Goal: Transaction & Acquisition: Purchase product/service

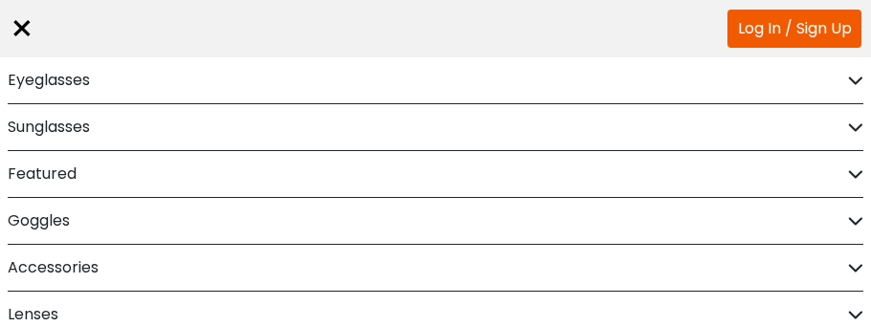
click at [856, 88] on div "Eyeglasses" at bounding box center [436, 80] width 856 height 46
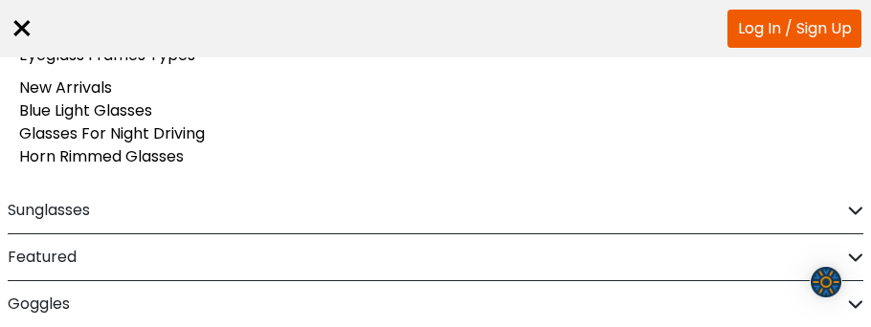
scroll to position [269, 0]
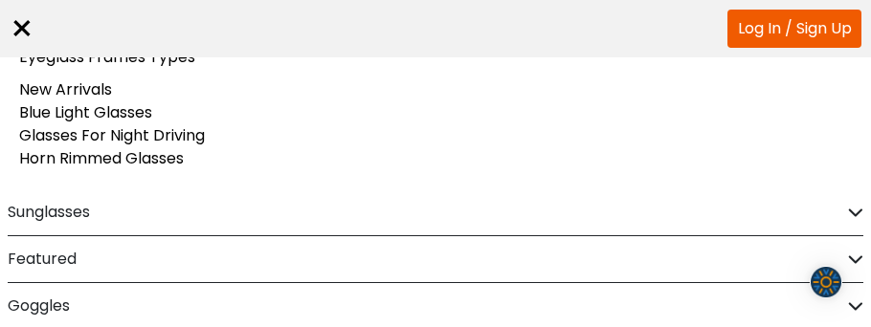
click at [852, 239] on div "Featured" at bounding box center [436, 259] width 856 height 46
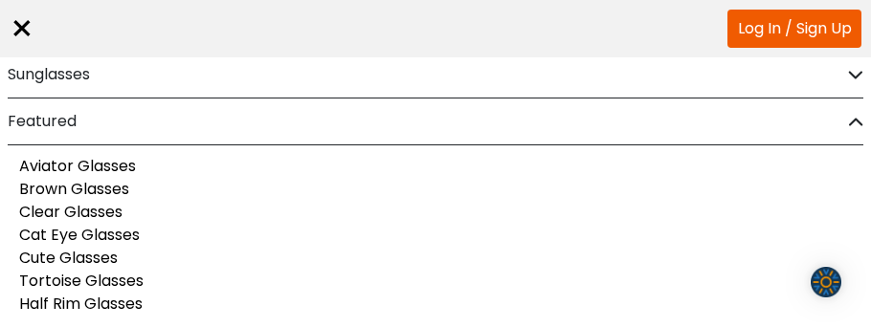
scroll to position [0, 0]
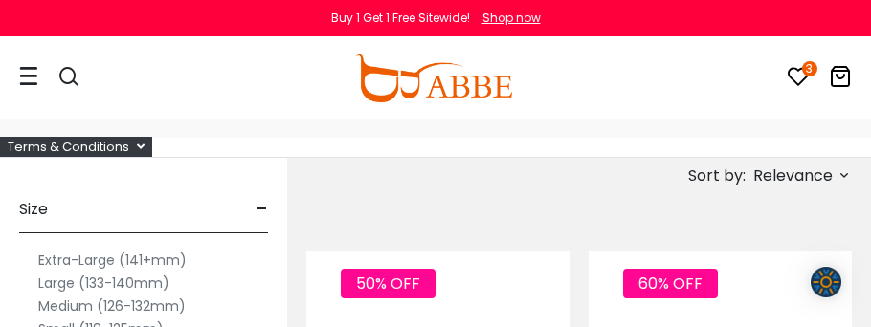
scroll to position [127, 0]
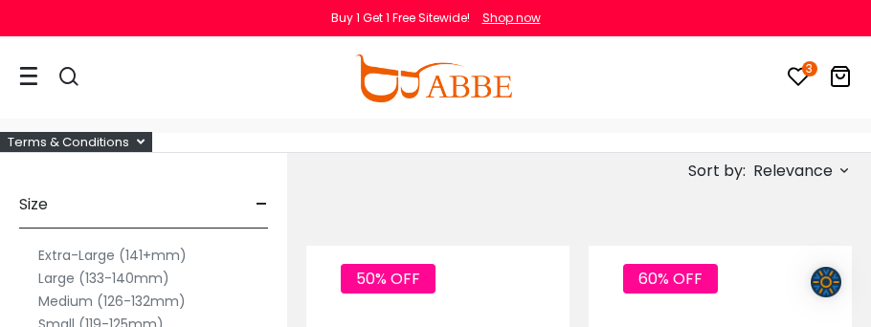
click at [125, 133] on div "Terms & Conditions" at bounding box center [76, 142] width 152 height 20
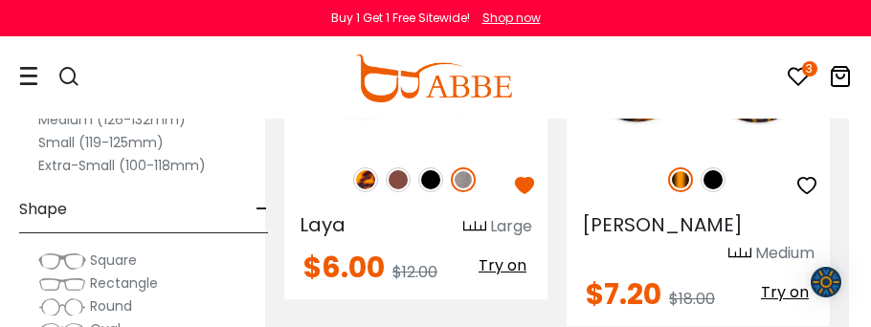
scroll to position [533, 21]
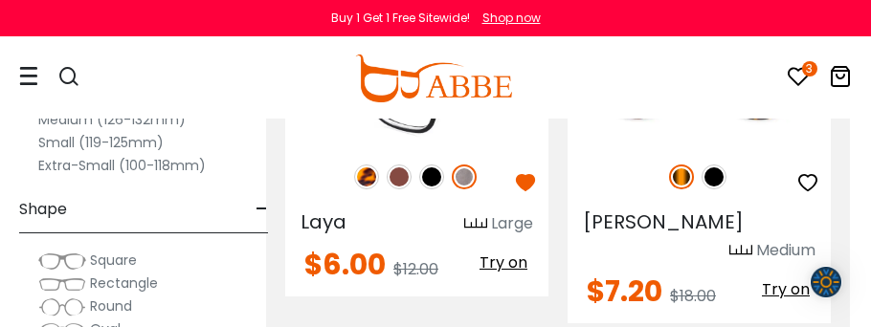
click at [391, 167] on img at bounding box center [399, 177] width 25 height 25
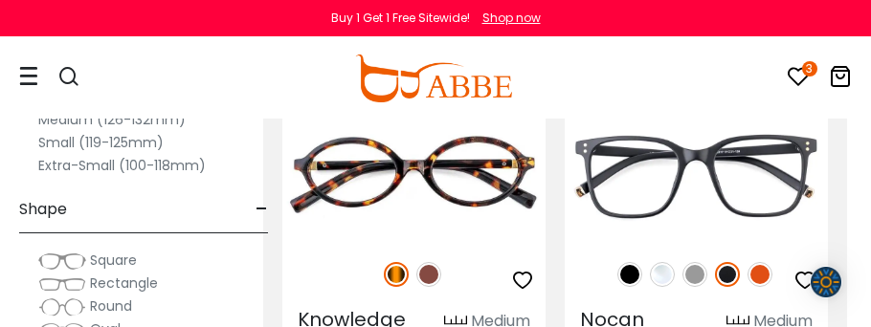
scroll to position [869, 24]
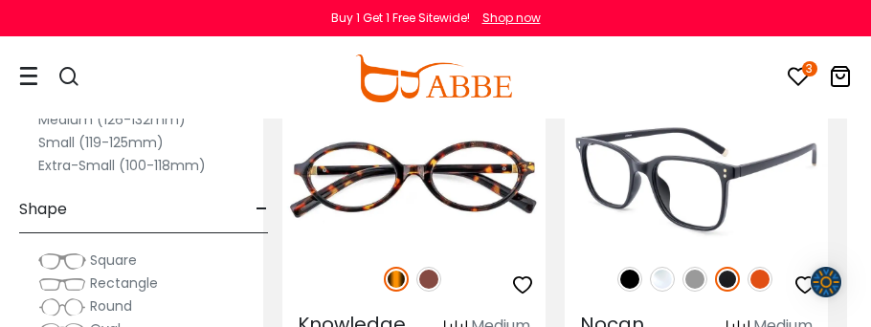
click at [695, 267] on img at bounding box center [695, 279] width 25 height 25
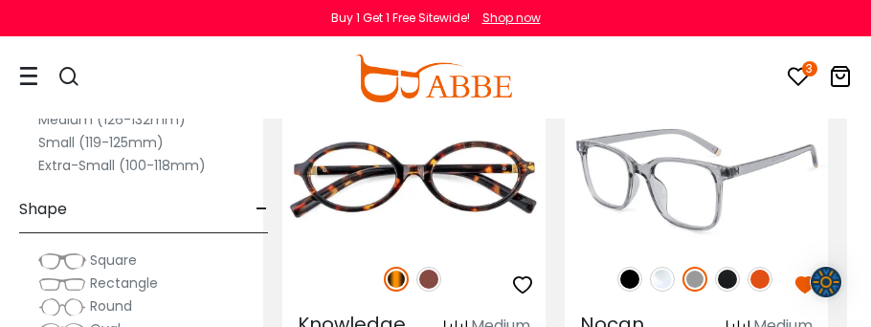
click at [706, 183] on img at bounding box center [696, 180] width 263 height 132
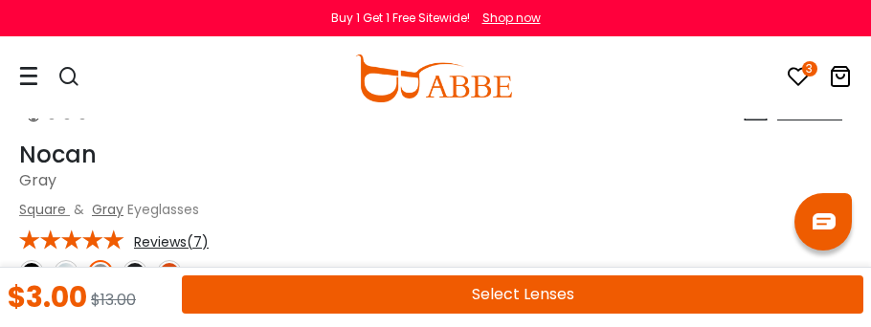
scroll to position [767, 0]
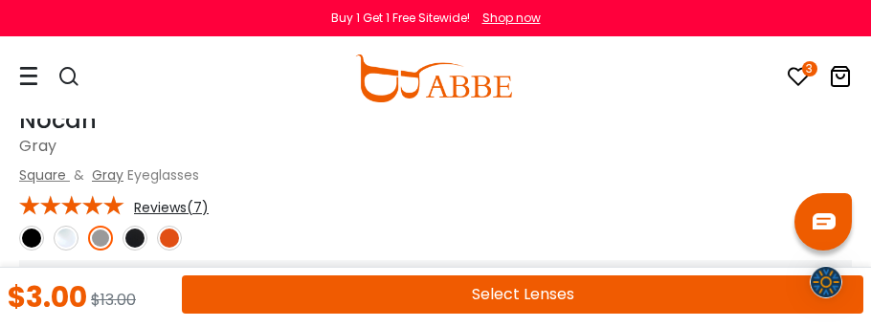
click at [174, 234] on img at bounding box center [169, 238] width 25 height 25
click at [141, 236] on img at bounding box center [135, 238] width 25 height 25
click at [89, 234] on img at bounding box center [100, 238] width 25 height 25
click at [61, 234] on img at bounding box center [66, 238] width 25 height 25
click at [26, 231] on img at bounding box center [31, 238] width 25 height 25
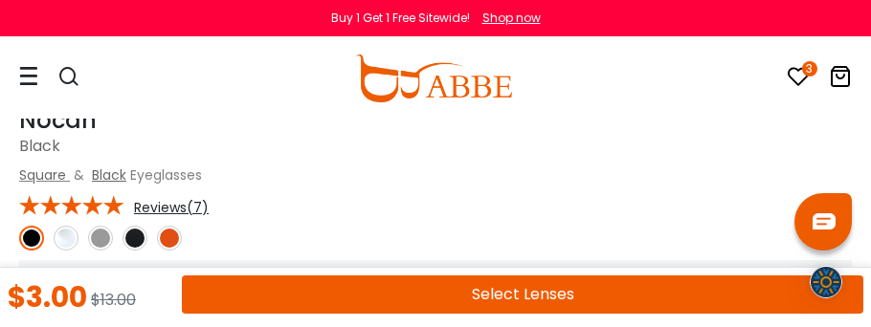
click at [125, 233] on img at bounding box center [135, 238] width 25 height 25
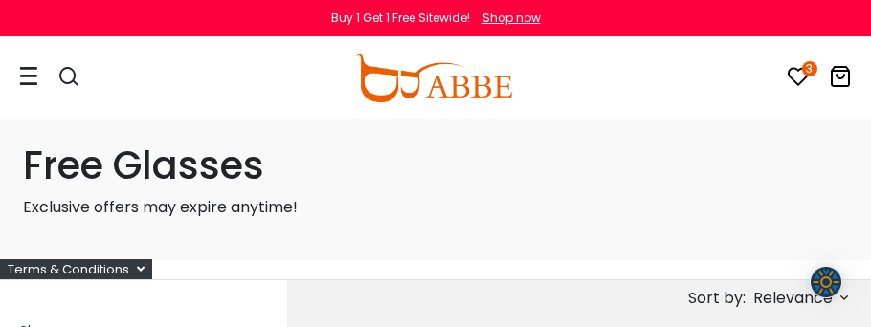
click at [792, 69] on icon at bounding box center [798, 76] width 23 height 23
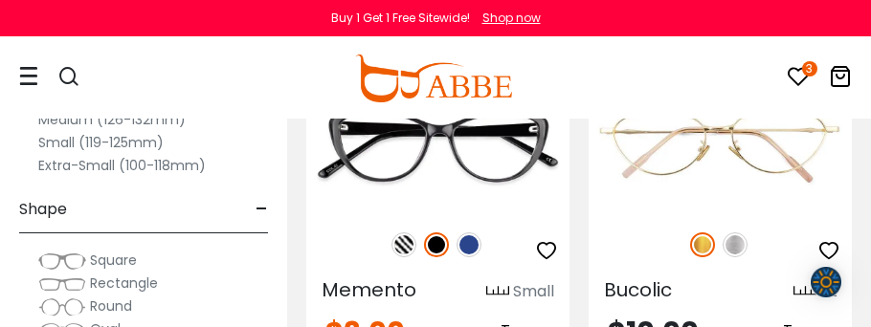
scroll to position [1655, 0]
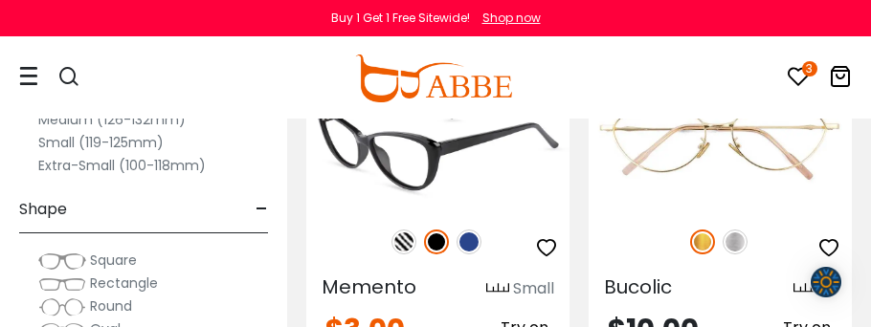
click at [407, 230] on img at bounding box center [404, 242] width 25 height 25
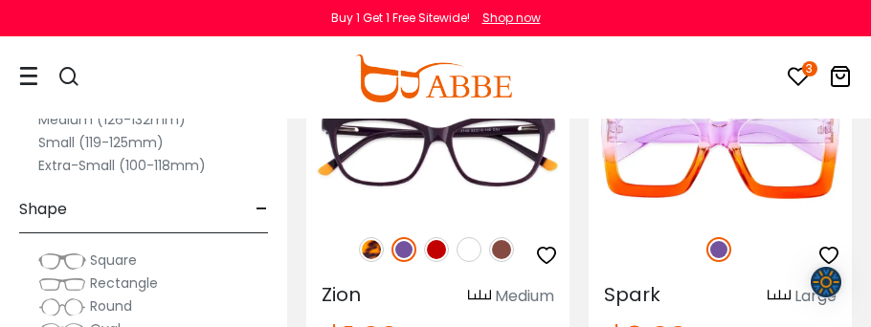
scroll to position [2889, 0]
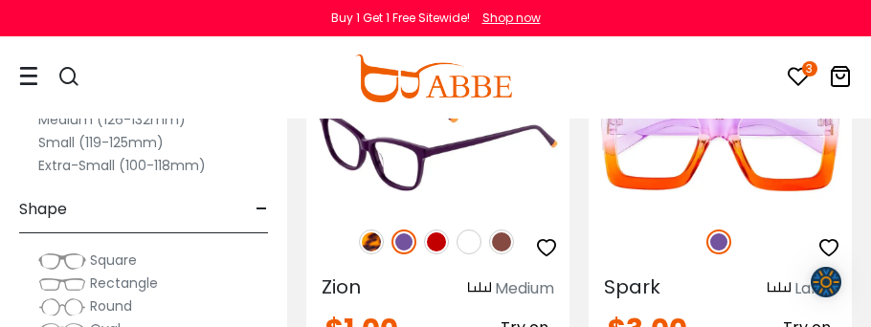
click at [372, 230] on img at bounding box center [371, 242] width 25 height 25
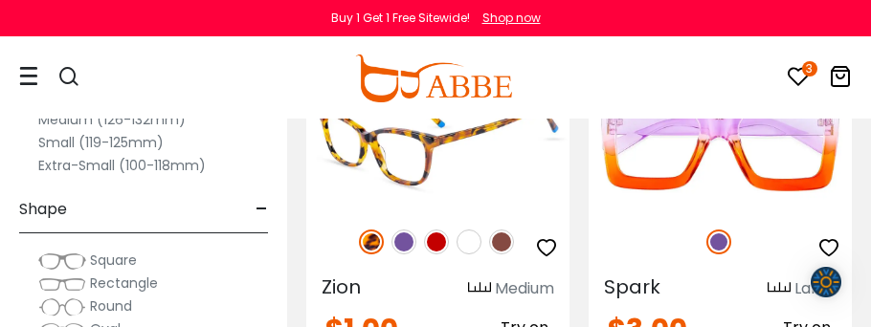
click at [397, 230] on img at bounding box center [404, 242] width 25 height 25
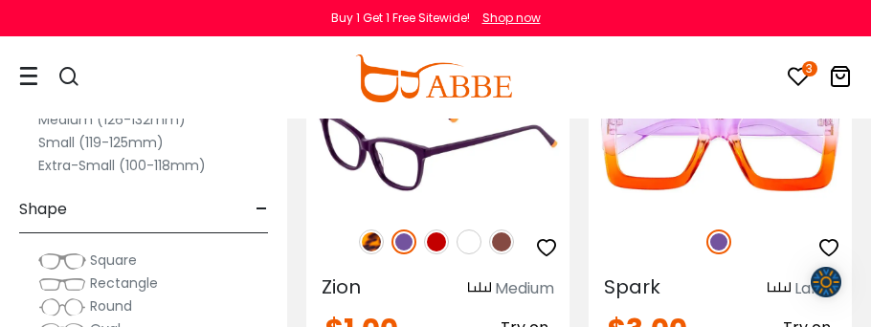
click at [497, 230] on img at bounding box center [501, 242] width 25 height 25
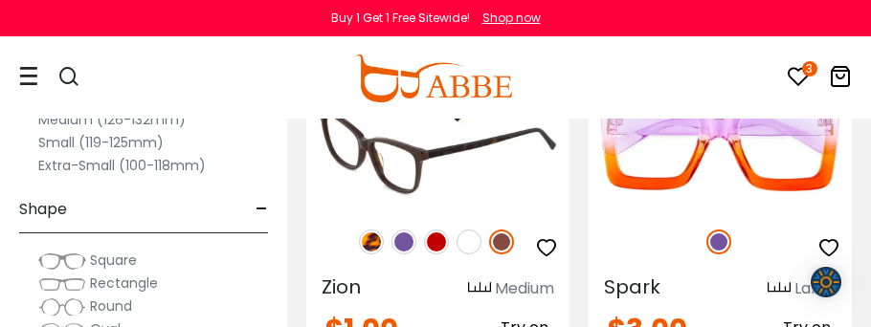
click at [433, 230] on img at bounding box center [436, 242] width 25 height 25
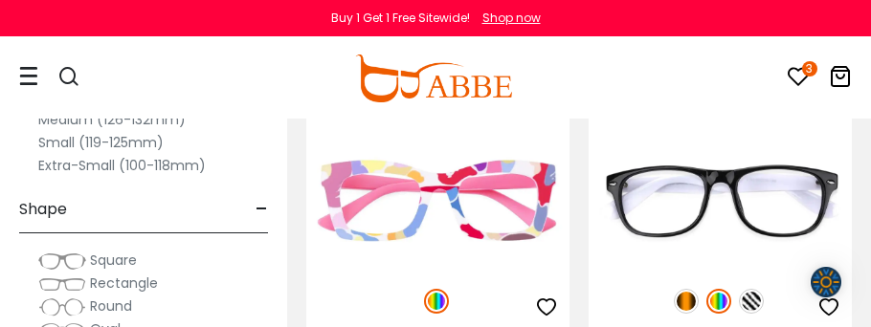
scroll to position [5324, 24]
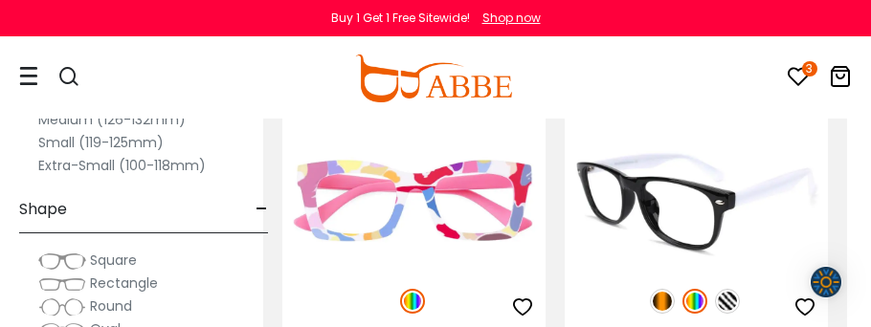
click at [729, 289] on img at bounding box center [727, 301] width 25 height 25
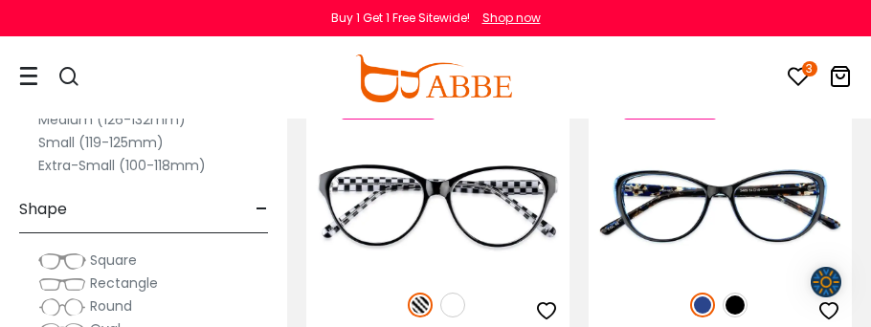
scroll to position [6544, 0]
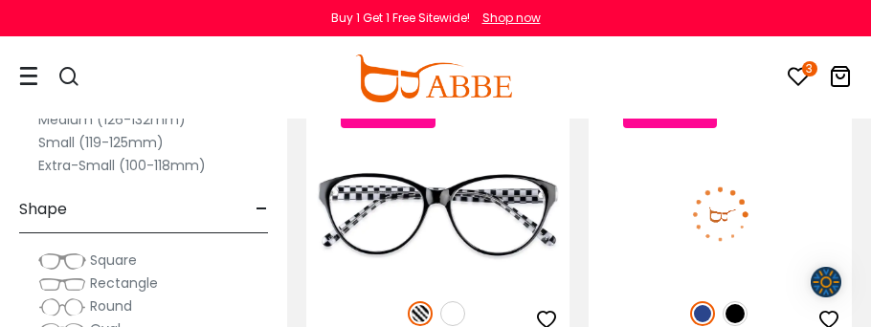
click at [737, 302] on img at bounding box center [735, 314] width 25 height 25
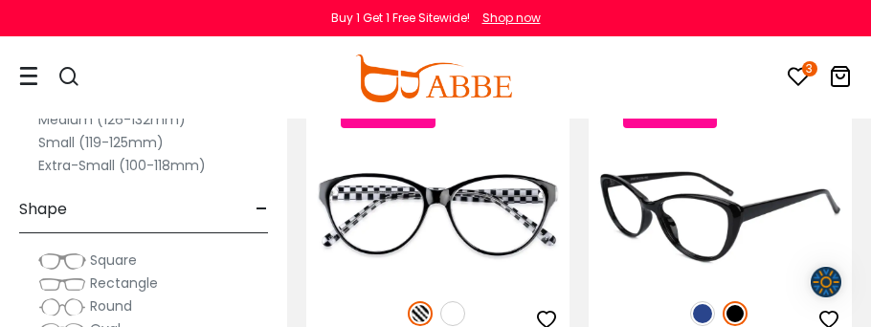
click at [702, 302] on img at bounding box center [702, 314] width 25 height 25
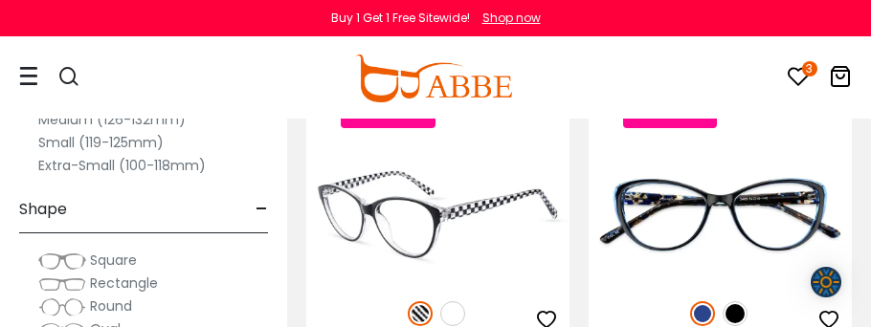
click at [443, 302] on img at bounding box center [452, 314] width 25 height 25
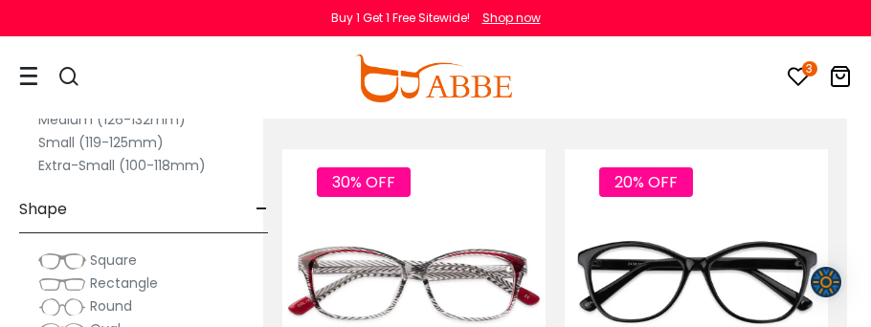
scroll to position [6912, 24]
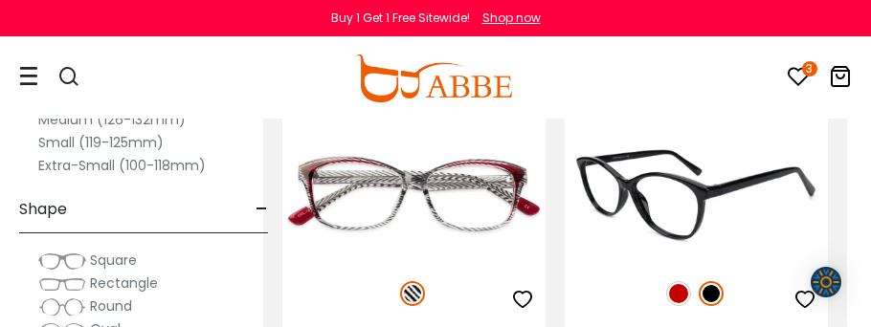
scroll to position [7002, 24]
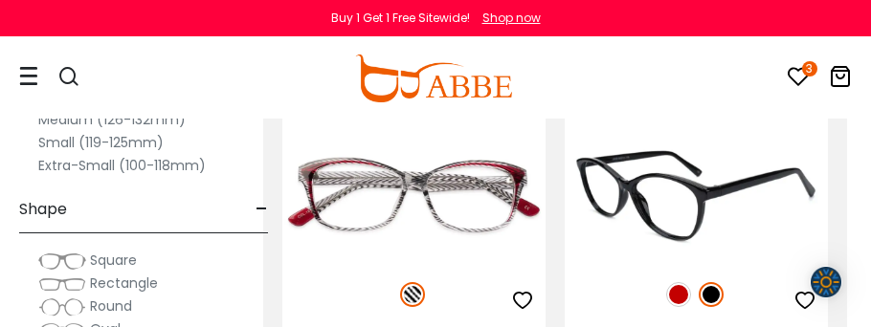
click at [684, 137] on img at bounding box center [696, 195] width 263 height 132
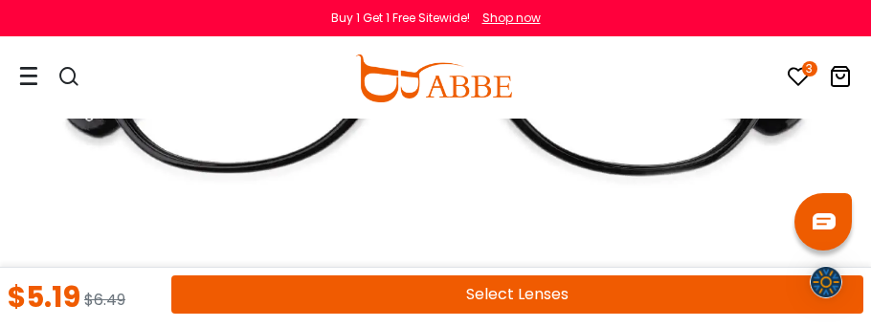
scroll to position [467, 0]
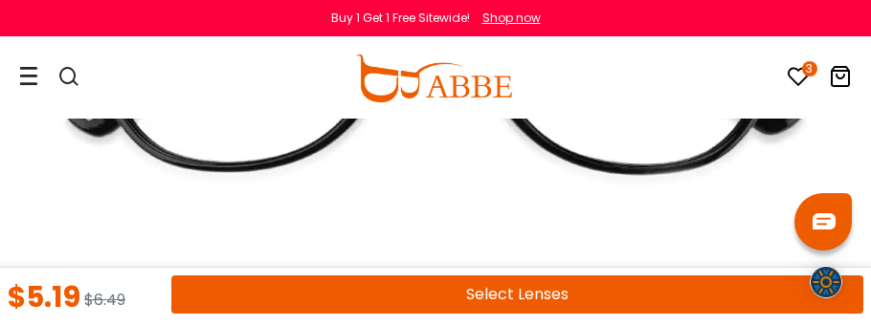
click at [566, 296] on button "Select Lenses" at bounding box center [517, 295] width 692 height 38
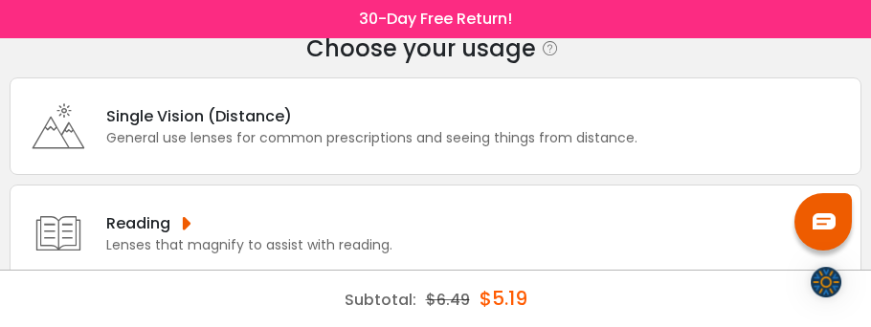
scroll to position [63, 0]
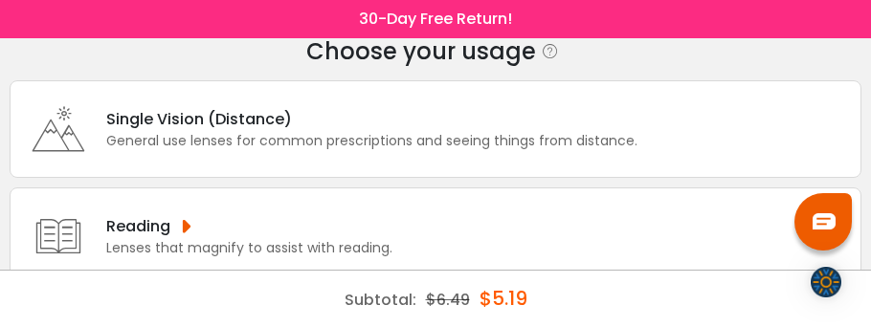
click at [582, 121] on div "Single Vision (Distance)" at bounding box center [371, 119] width 531 height 24
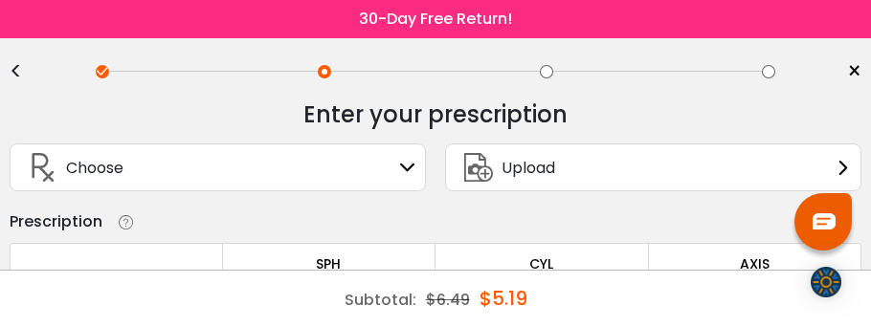
scroll to position [0, 0]
click at [399, 167] on div "Choose Sign In" at bounding box center [217, 168] width 395 height 46
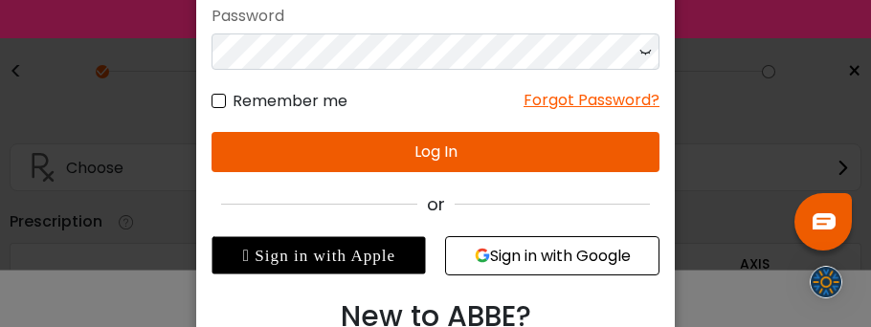
scroll to position [179, 0]
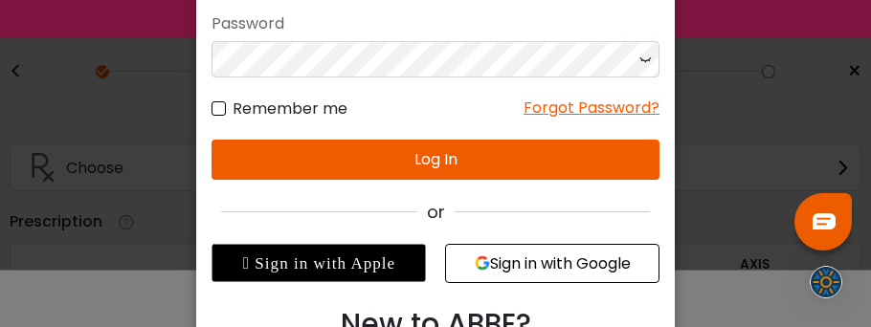
click at [443, 148] on button "Log In" at bounding box center [436, 160] width 448 height 40
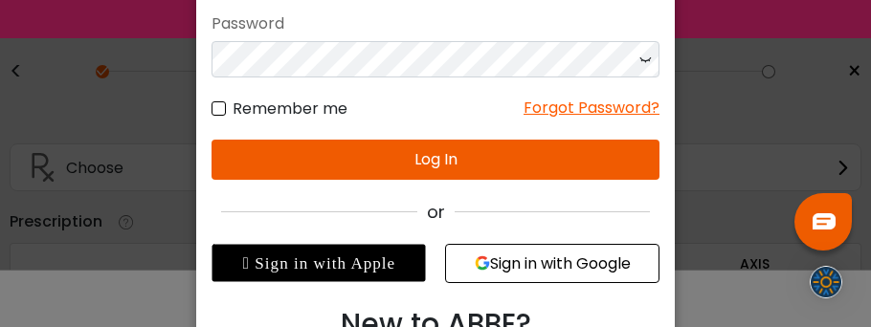
scroll to position [256, 0]
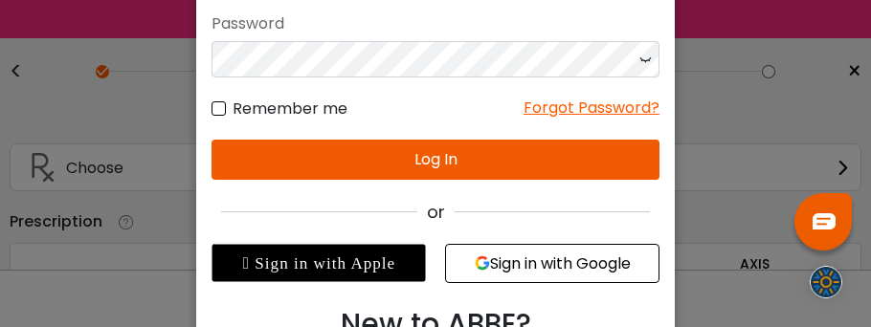
click at [439, 160] on button "Log In" at bounding box center [436, 160] width 448 height 40
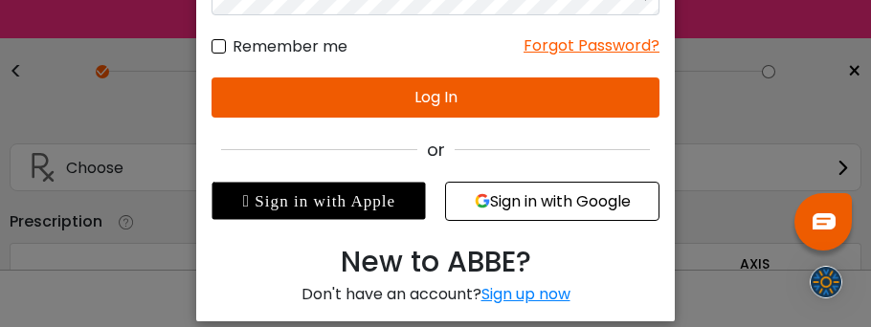
scroll to position [336, 0]
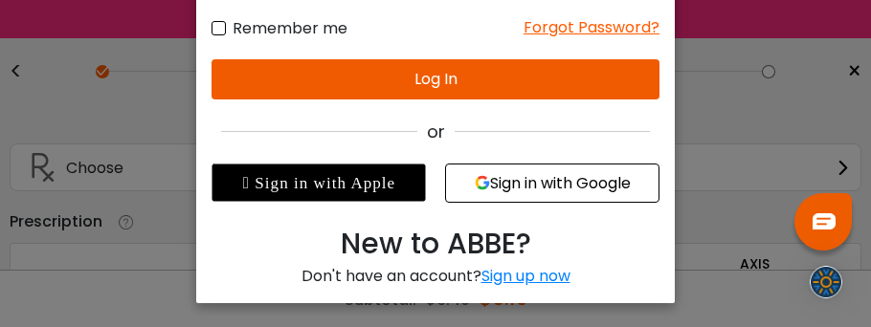
click at [494, 172] on button "Sign in with Google" at bounding box center [552, 183] width 214 height 39
click at [510, 265] on div "Sign up now" at bounding box center [526, 276] width 89 height 22
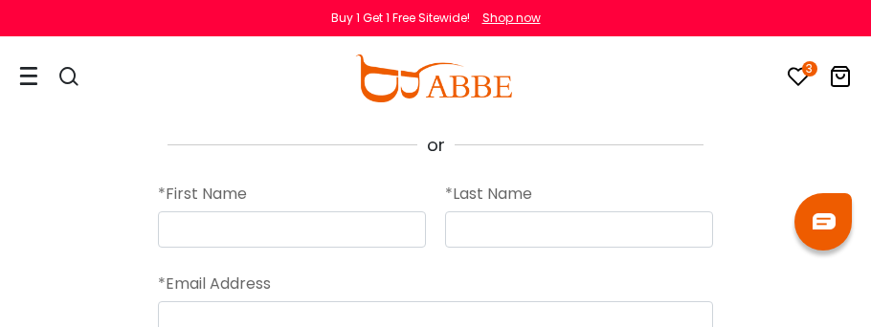
scroll to position [141, 0]
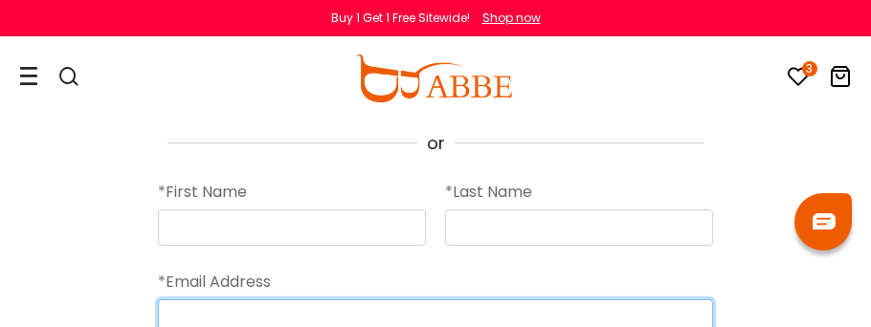
type input "**********"
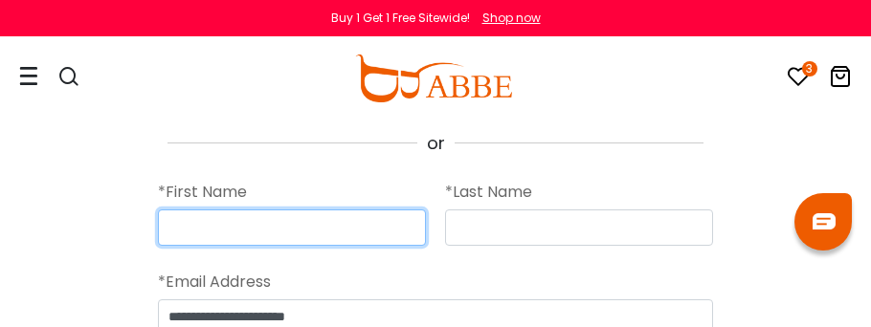
click at [200, 214] on input "text" at bounding box center [292, 228] width 268 height 36
type input "*"
type input "******"
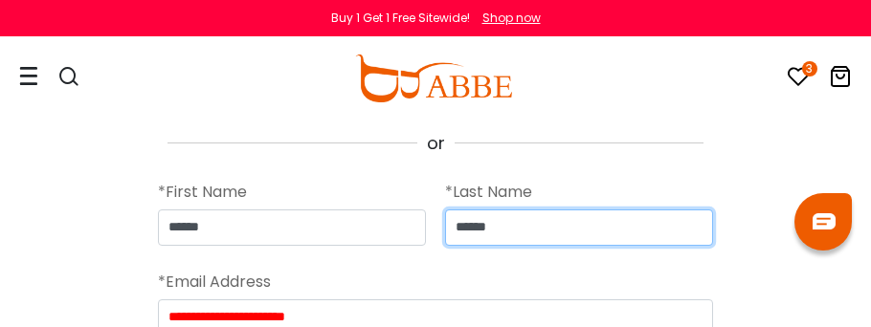
type input "******"
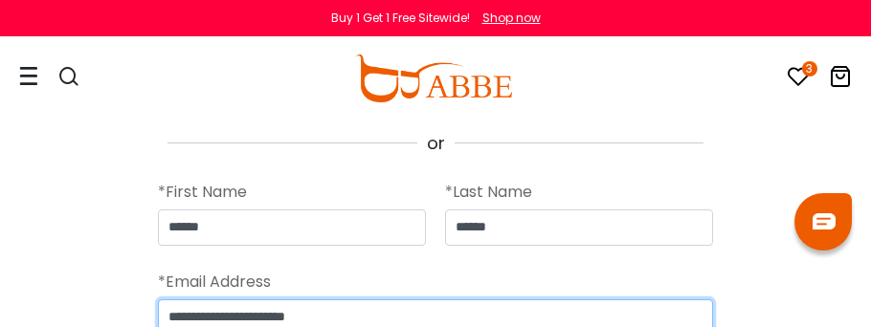
scroll to position [146, 0]
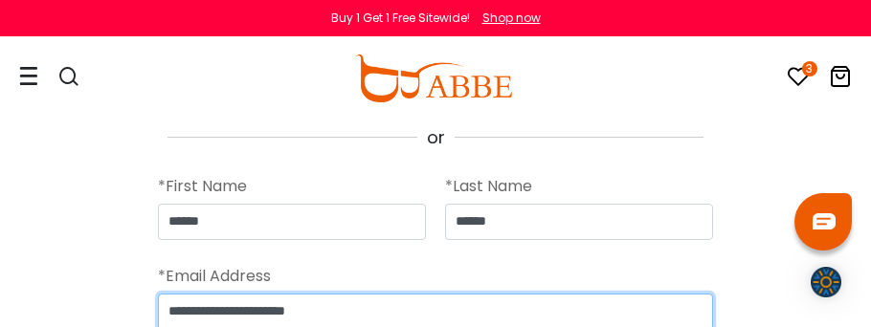
click at [272, 306] on input "**********" at bounding box center [435, 312] width 555 height 36
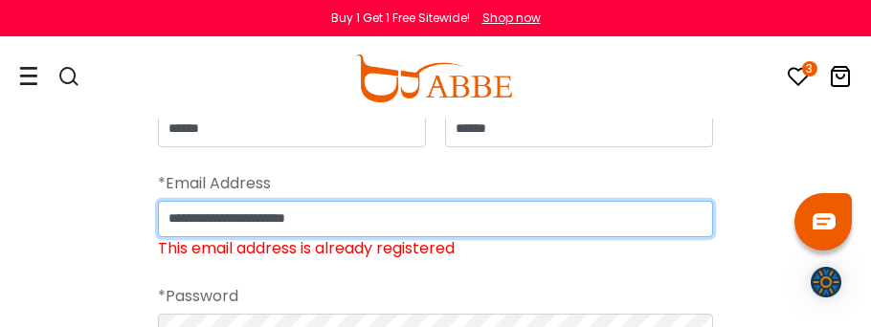
scroll to position [236, 0]
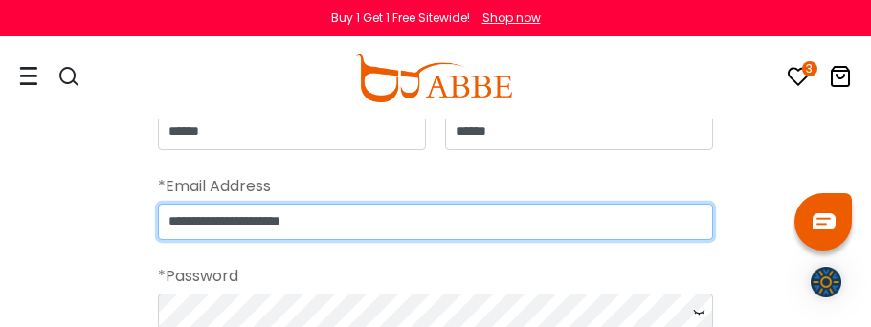
type input "**********"
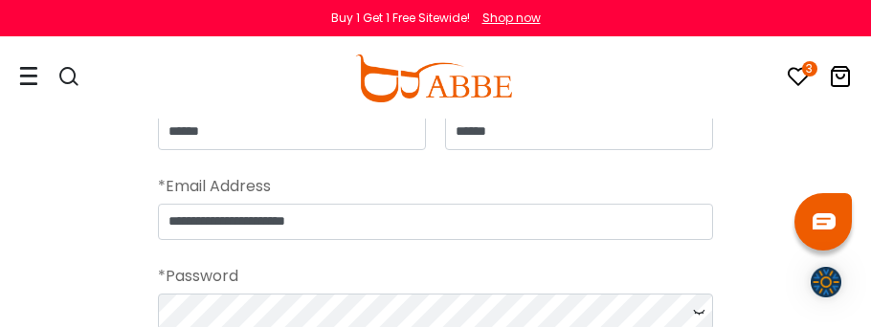
click at [698, 303] on icon at bounding box center [698, 312] width 19 height 36
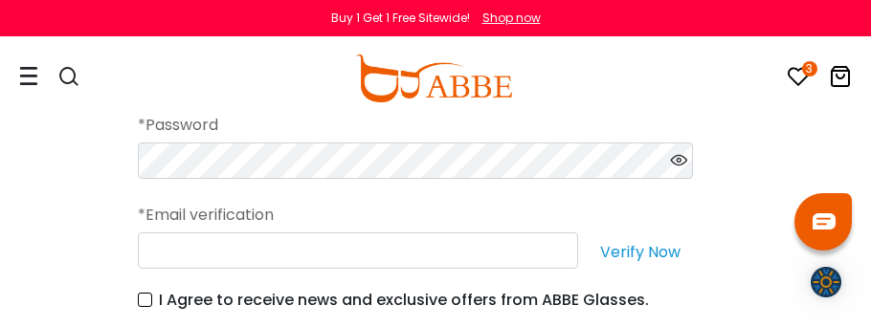
scroll to position [412, 22]
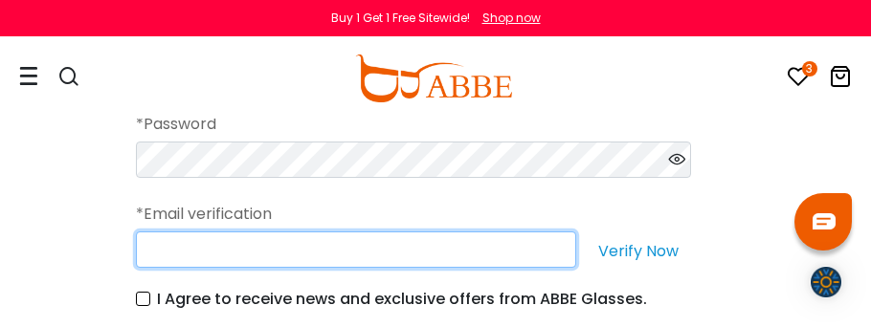
click at [471, 238] on input "text" at bounding box center [356, 250] width 440 height 36
type input "*"
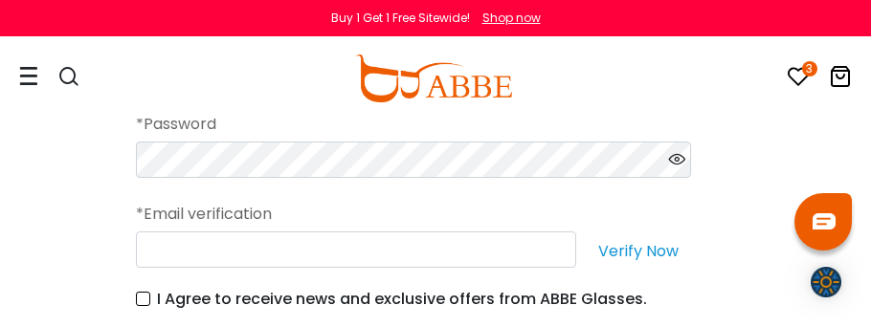
click at [636, 240] on button "Verify Now" at bounding box center [638, 250] width 105 height 36
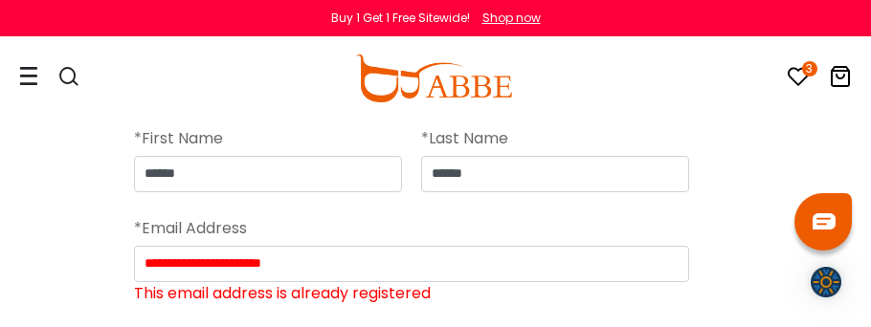
scroll to position [196, 24]
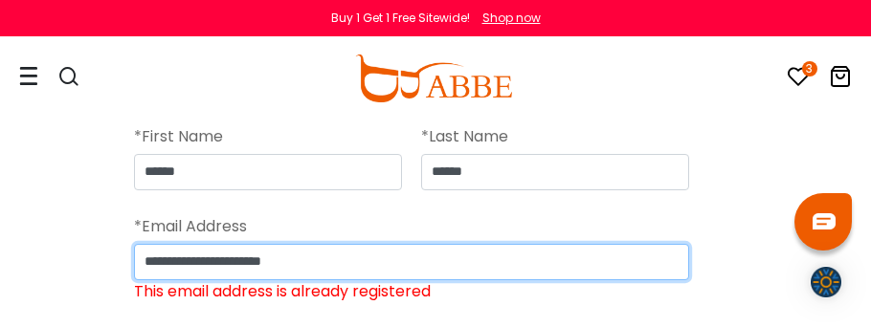
click at [243, 256] on input "**********" at bounding box center [411, 262] width 555 height 36
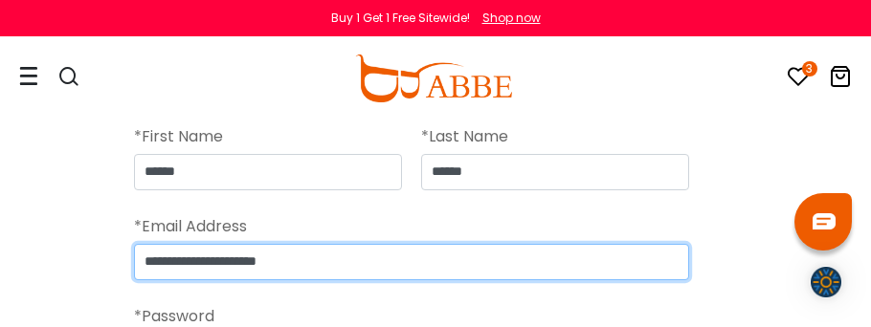
type input "**********"
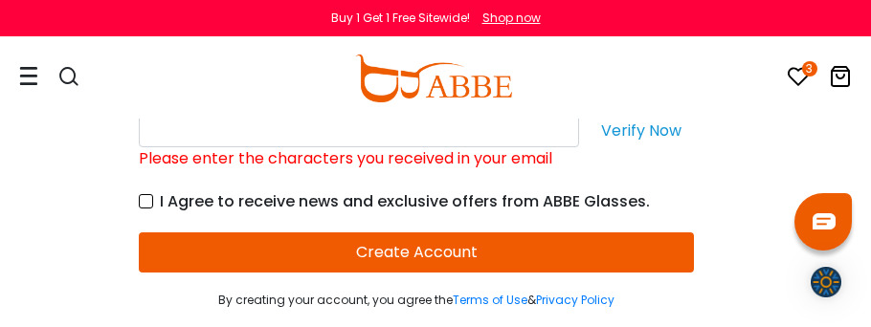
scroll to position [515, 19]
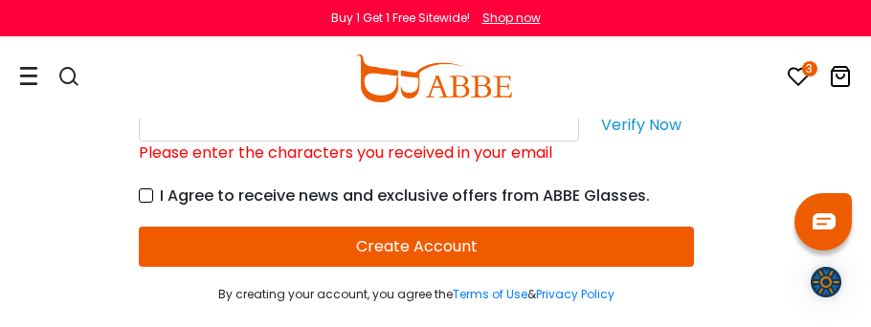
click at [455, 234] on button "Create Account" at bounding box center [416, 247] width 555 height 40
click at [638, 128] on button "Verify Now" at bounding box center [641, 123] width 105 height 36
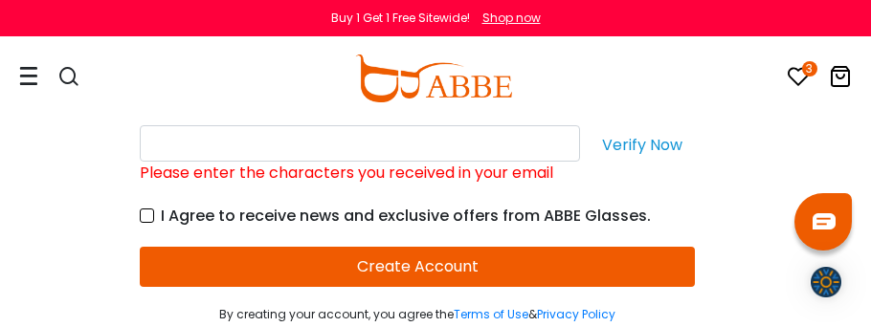
scroll to position [519, 18]
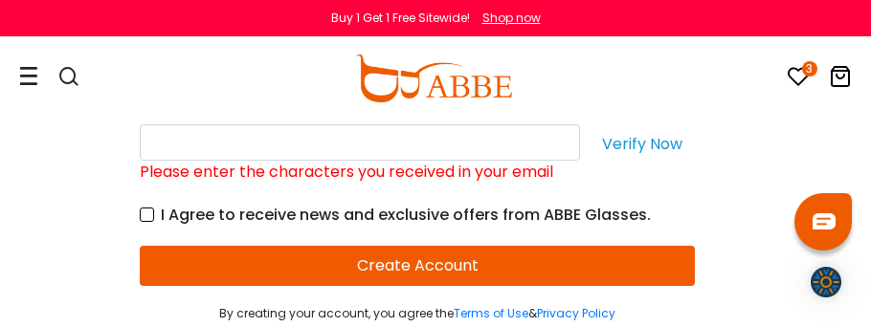
click at [638, 128] on button "Verify Now" at bounding box center [642, 142] width 105 height 36
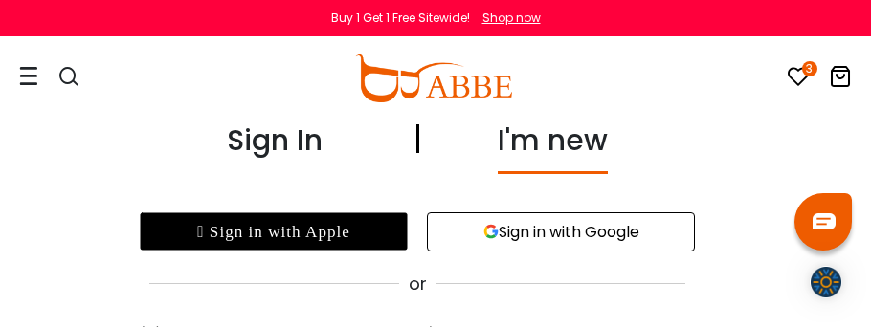
scroll to position [0, 18]
click at [479, 220] on button "Sign in with Google" at bounding box center [561, 232] width 268 height 39
click at [564, 231] on button "Sign in with Google" at bounding box center [561, 232] width 268 height 39
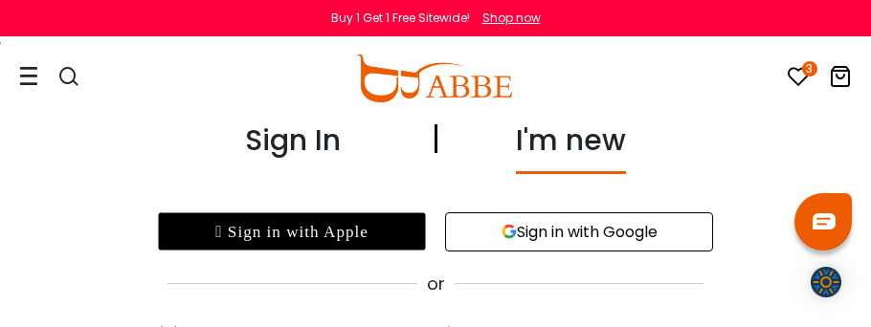
type input "**********"
click at [569, 216] on button "Sign in with Google" at bounding box center [579, 232] width 268 height 39
click at [644, 233] on button "Sign in with Google" at bounding box center [579, 232] width 268 height 39
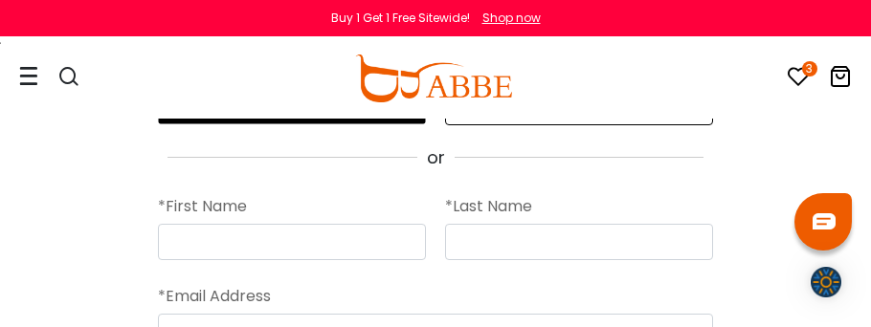
scroll to position [125, 0]
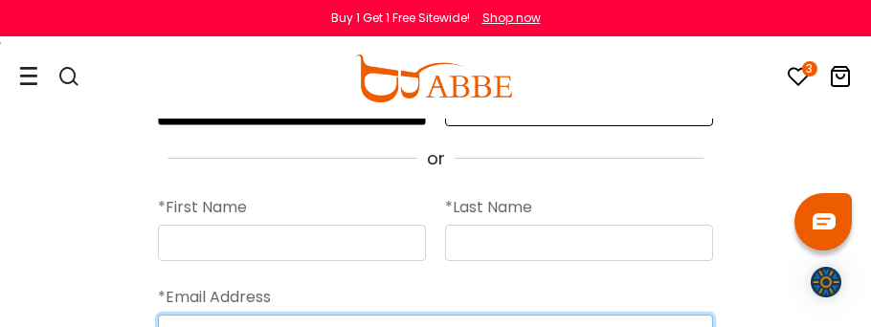
type input "**********"
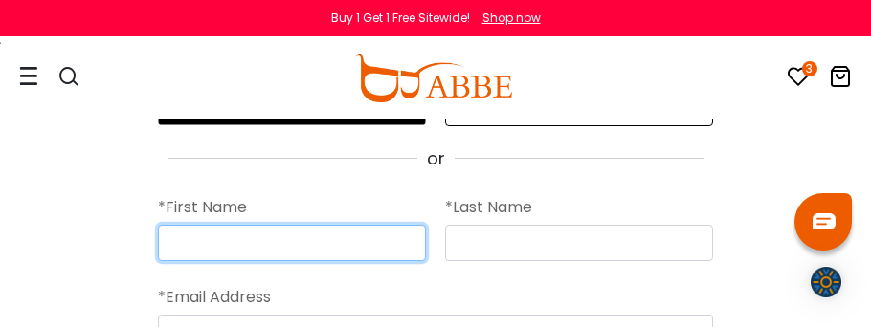
click at [413, 236] on input "text" at bounding box center [292, 243] width 268 height 36
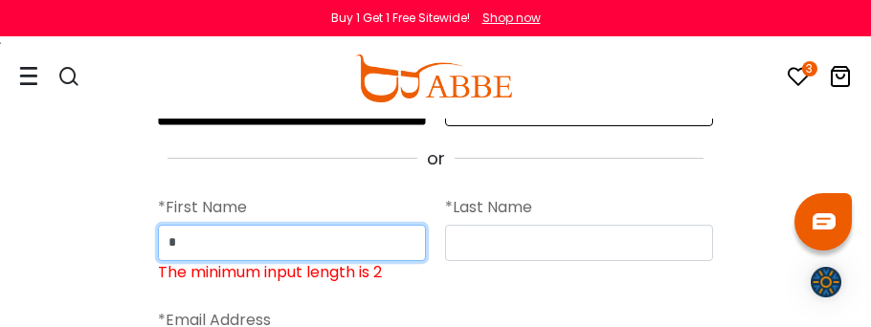
click at [219, 245] on input "*" at bounding box center [292, 243] width 268 height 36
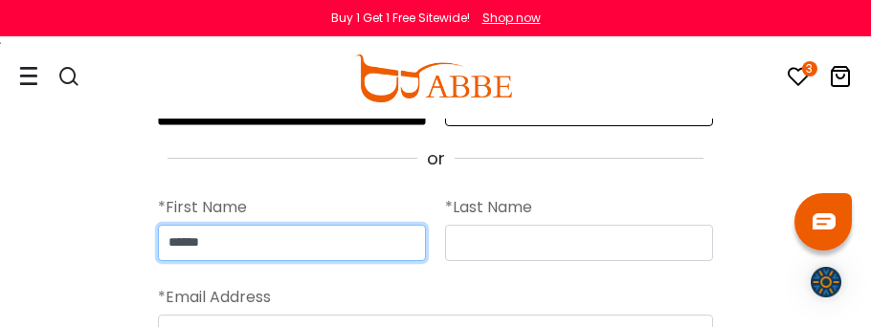
type input "******"
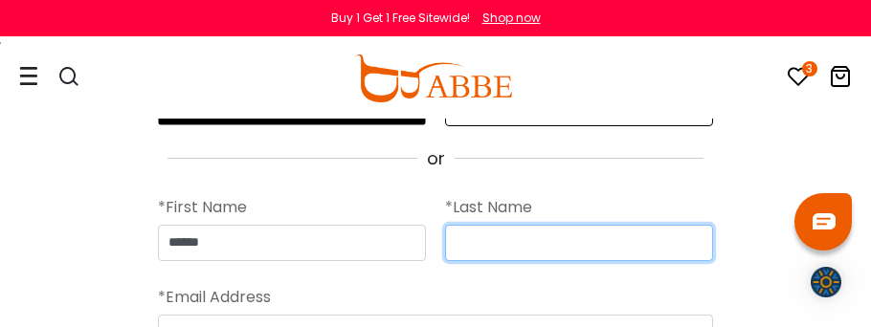
click at [487, 229] on input "text" at bounding box center [579, 243] width 268 height 36
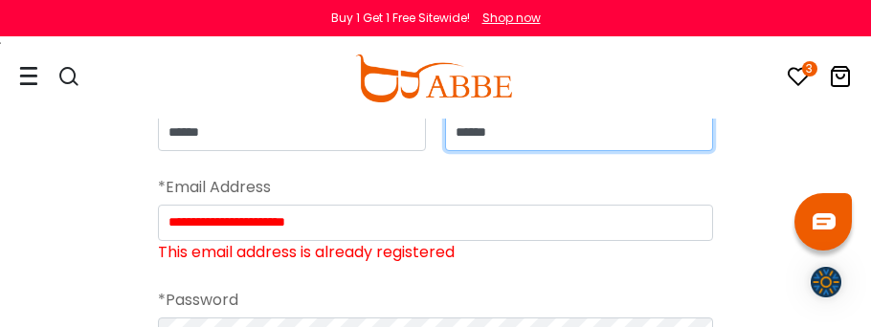
scroll to position [237, 0]
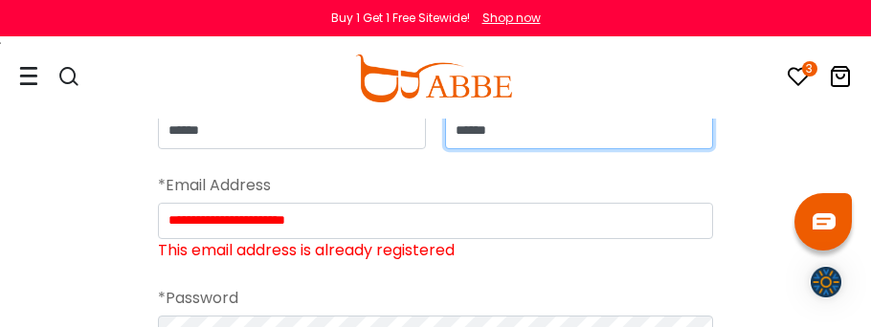
type input "******"
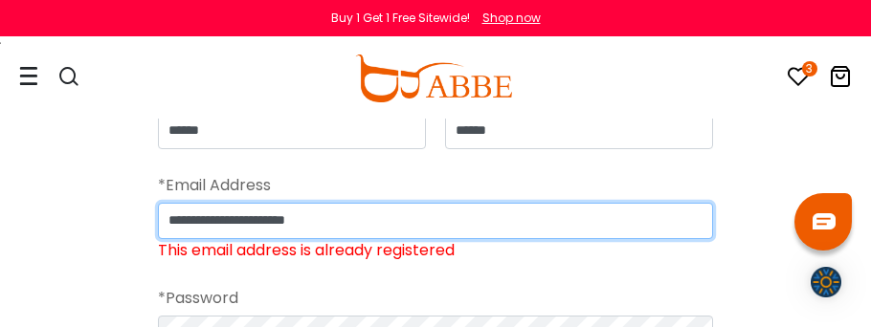
click at [216, 216] on input "**********" at bounding box center [435, 221] width 555 height 36
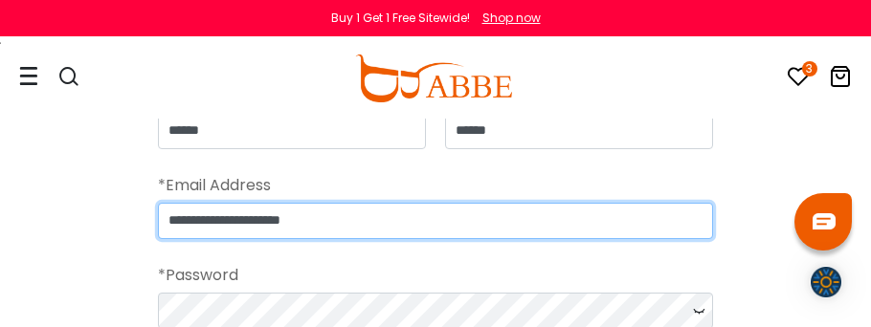
click at [256, 216] on input "**********" at bounding box center [435, 221] width 555 height 36
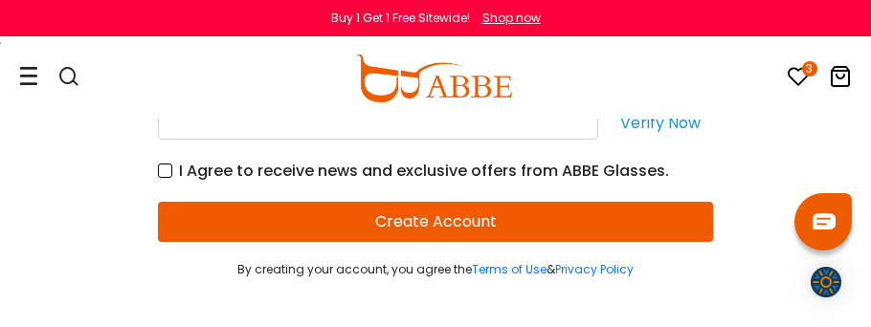
scroll to position [459, 0]
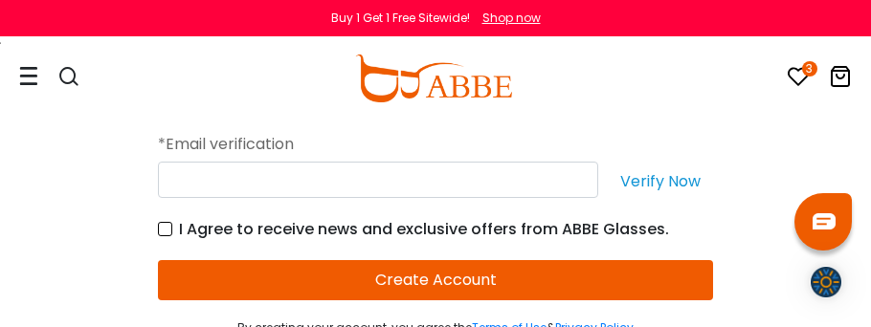
type input "**********"
click at [456, 281] on button "Create Account" at bounding box center [435, 280] width 555 height 40
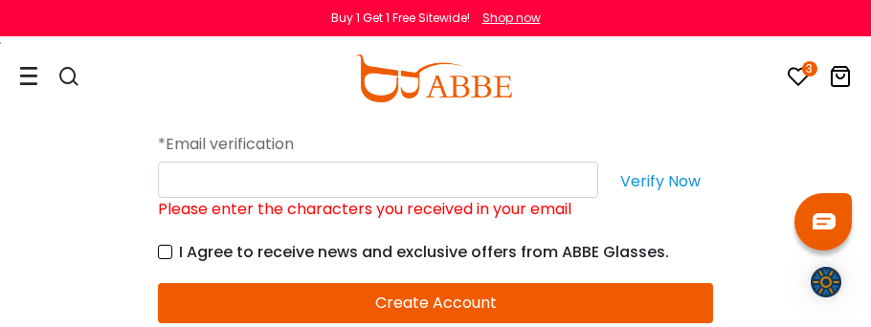
click at [673, 168] on button "Verify Now" at bounding box center [660, 180] width 105 height 36
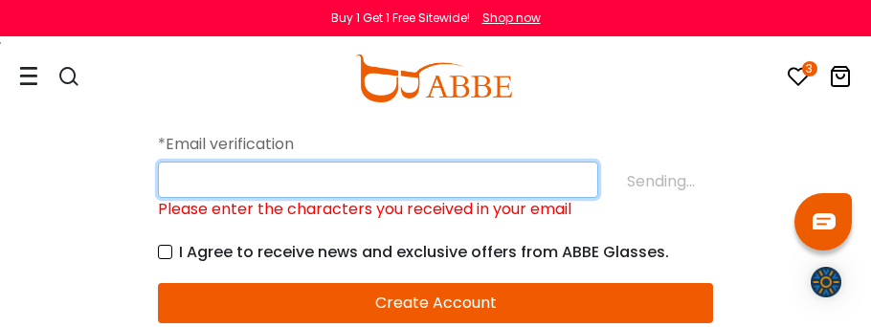
click at [493, 185] on input "Please enter the characters you received in your email" at bounding box center [378, 180] width 440 height 36
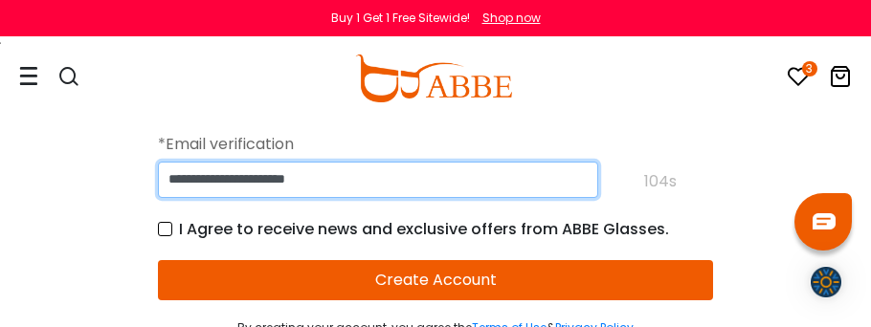
click at [270, 183] on input "**********" at bounding box center [378, 180] width 440 height 36
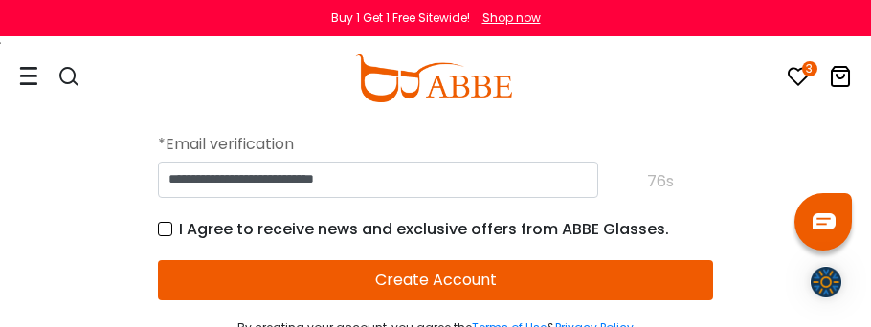
click at [333, 271] on button "Create Account" at bounding box center [435, 280] width 555 height 40
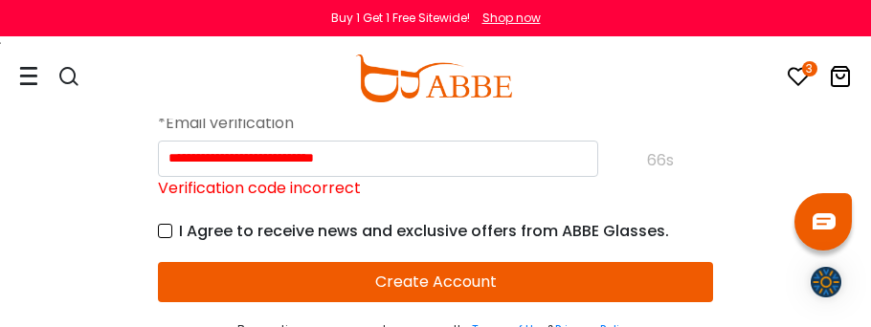
scroll to position [476, 0]
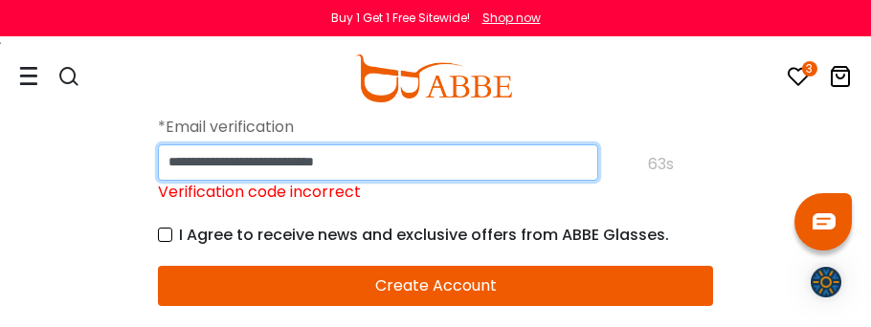
click at [412, 169] on input "**********" at bounding box center [378, 163] width 440 height 36
type input "*"
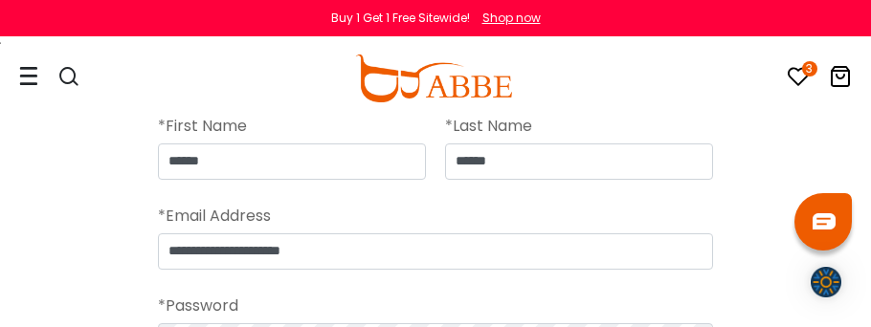
scroll to position [208, 0]
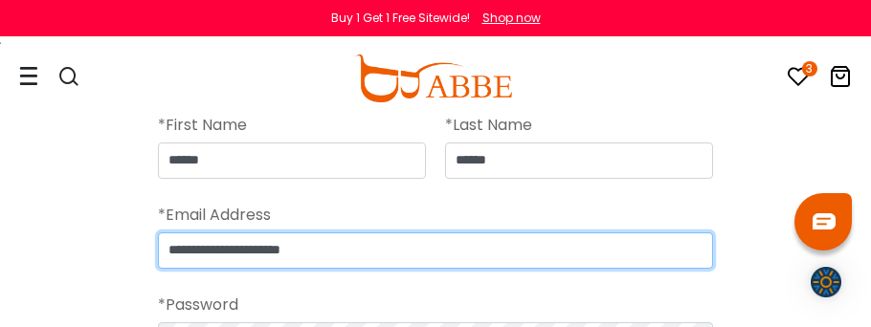
click at [218, 251] on input "**********" at bounding box center [435, 251] width 555 height 36
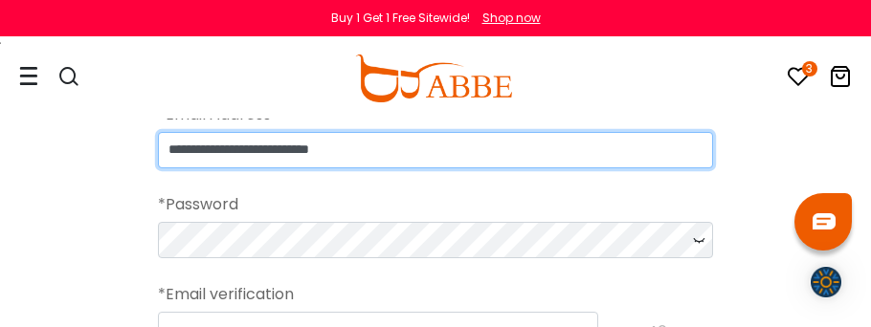
scroll to position [313, 0]
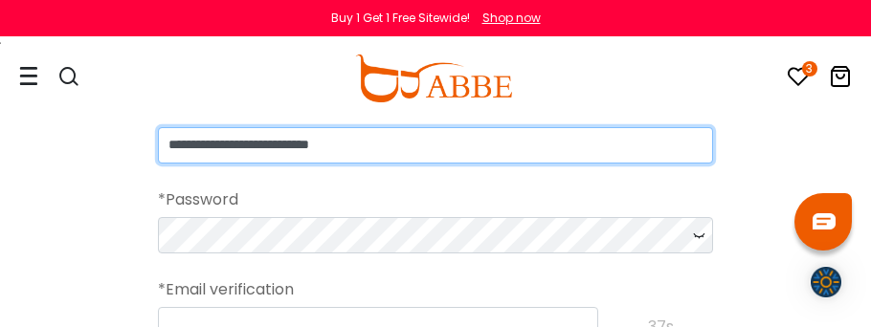
click at [474, 147] on input "**********" at bounding box center [435, 145] width 555 height 36
type input "**********"
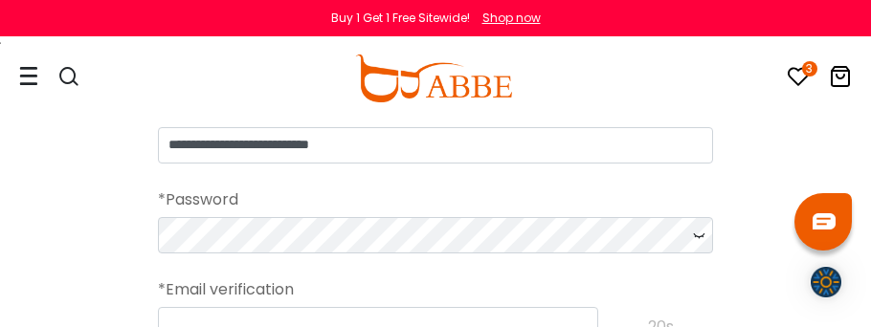
click at [655, 54] on div "3 0 Eyeglasses Women's Eyeglasses Men's Eyeglasses" at bounding box center [435, 78] width 833 height 80
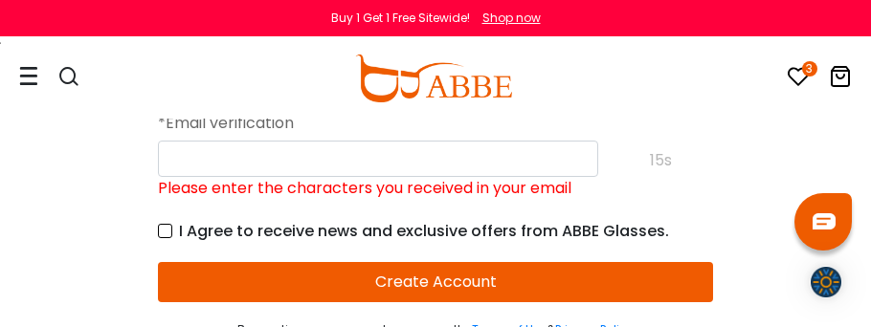
scroll to position [479, 0]
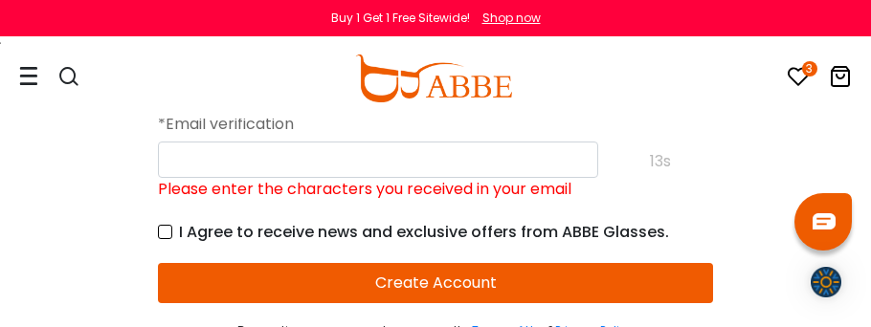
click at [649, 151] on div "Please enter the characters you received in your email 13s" at bounding box center [435, 171] width 555 height 59
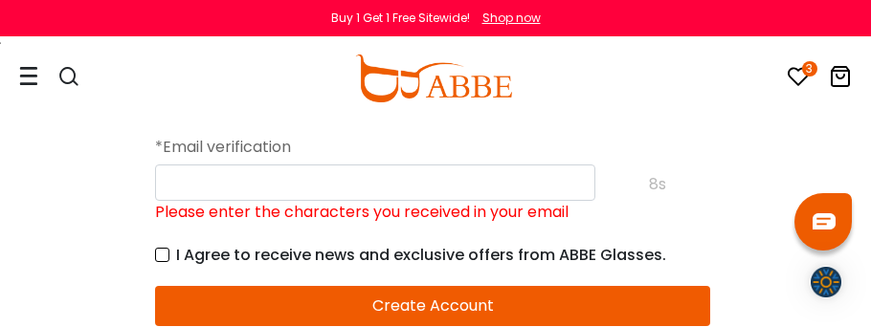
scroll to position [457, 3]
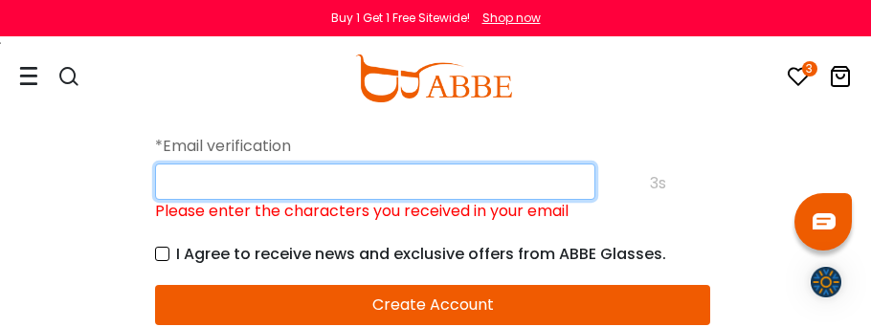
click at [444, 186] on input "Please enter the characters you received in your email" at bounding box center [375, 182] width 440 height 36
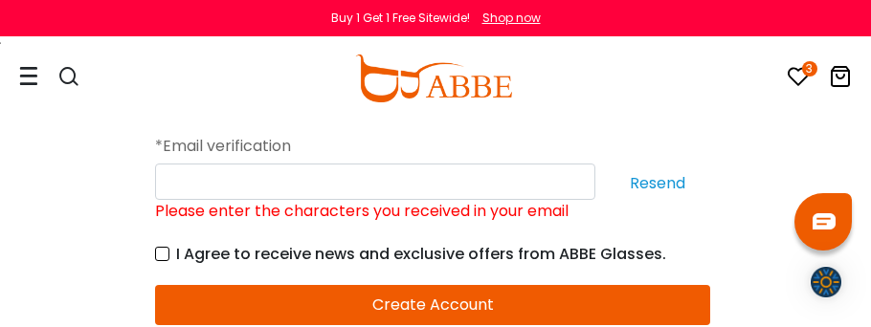
click at [531, 224] on form "**********" at bounding box center [432, 101] width 555 height 522
click at [660, 170] on button "Resend" at bounding box center [657, 182] width 105 height 36
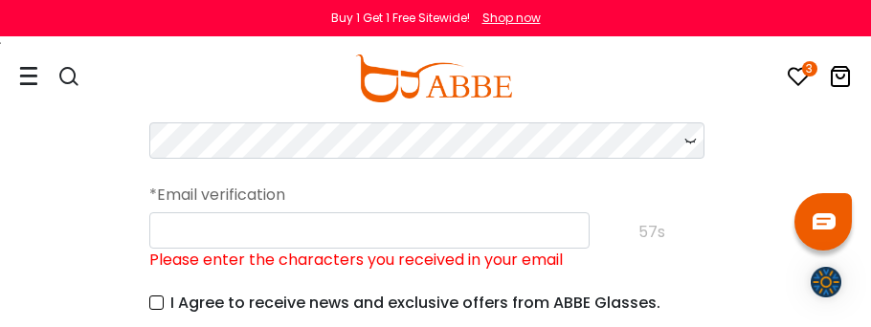
scroll to position [413, 10]
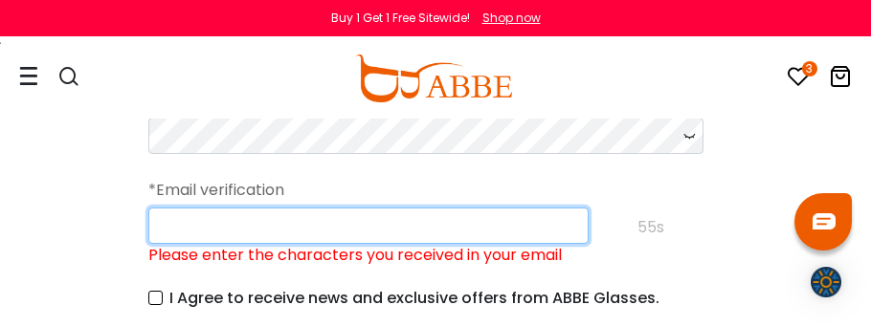
click at [403, 212] on input "Please enter the characters you received in your email" at bounding box center [368, 226] width 440 height 36
click at [332, 226] on input "Please enter the characters you received in your email" at bounding box center [368, 226] width 440 height 36
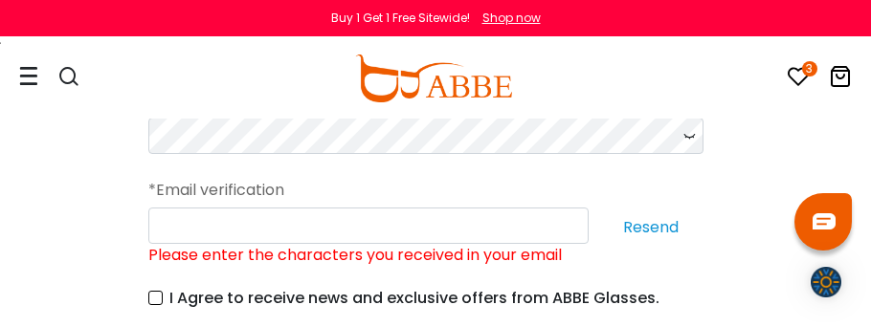
click at [790, 70] on icon at bounding box center [798, 76] width 23 height 23
